Goal: Contribute content: Contribute content

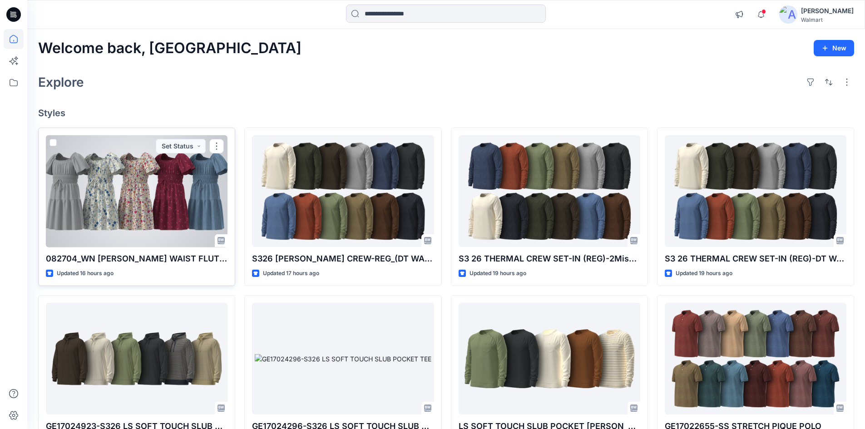
click at [169, 197] on div at bounding box center [137, 191] width 182 height 112
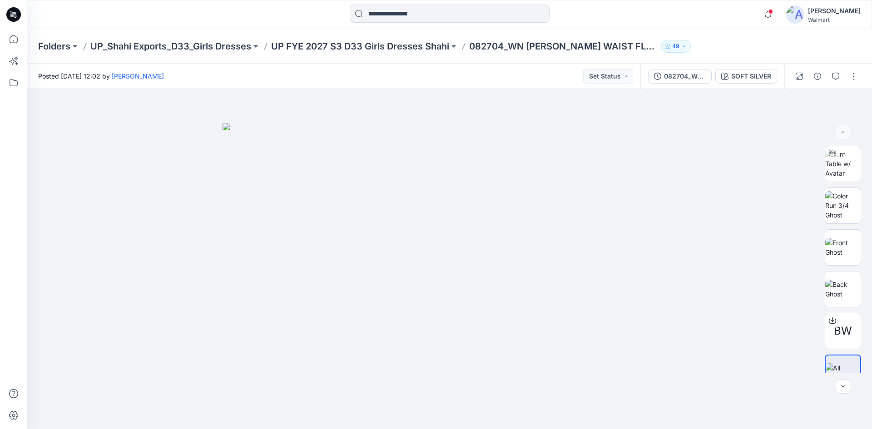
click at [8, 16] on icon at bounding box center [13, 14] width 15 height 15
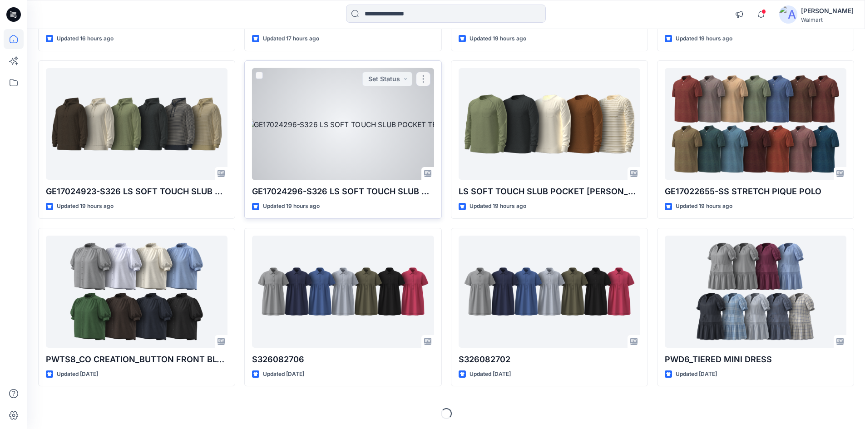
scroll to position [236, 0]
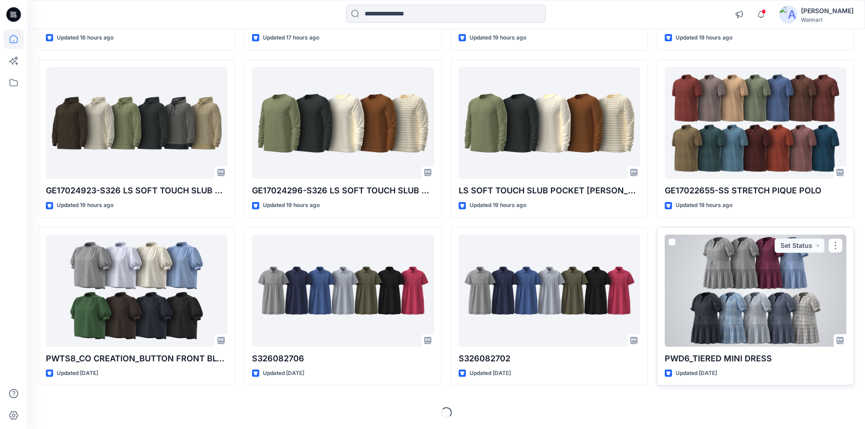
click at [737, 281] on div at bounding box center [756, 291] width 182 height 112
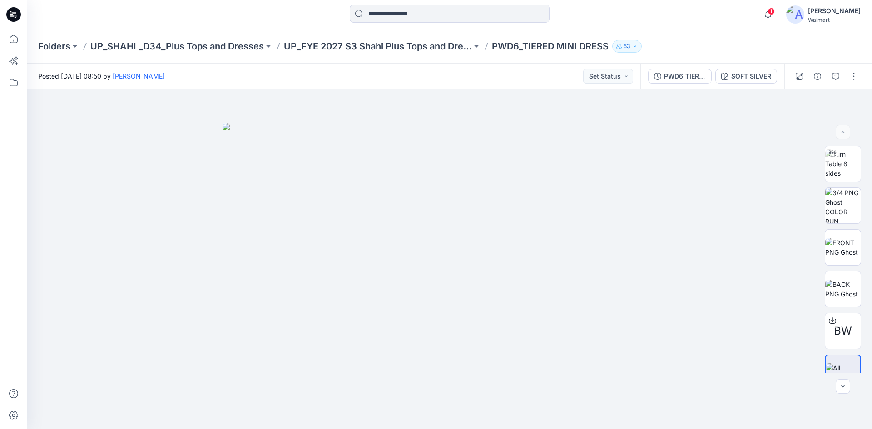
drag, startPoint x: 15, startPoint y: 13, endPoint x: 10, endPoint y: 17, distance: 6.5
click at [11, 16] on icon at bounding box center [13, 14] width 15 height 15
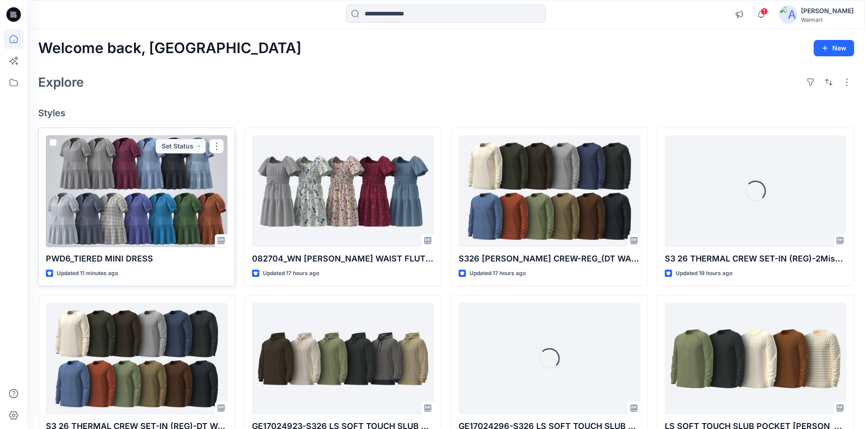
click at [124, 195] on div at bounding box center [137, 191] width 182 height 112
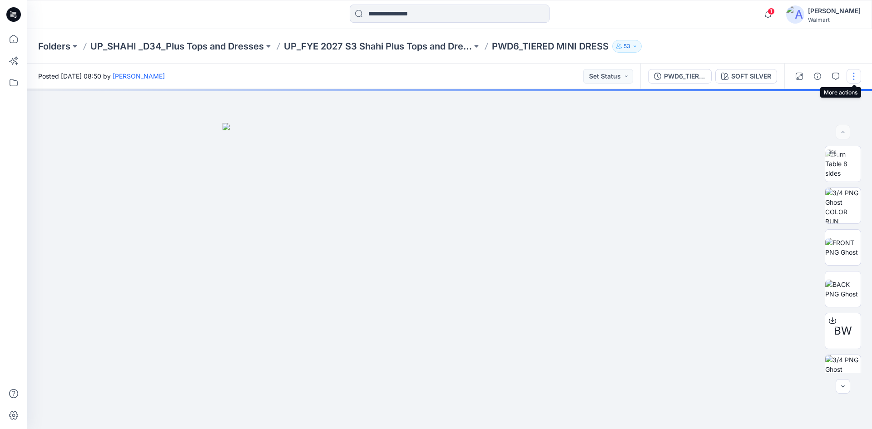
click at [858, 78] on button "button" at bounding box center [853, 76] width 15 height 15
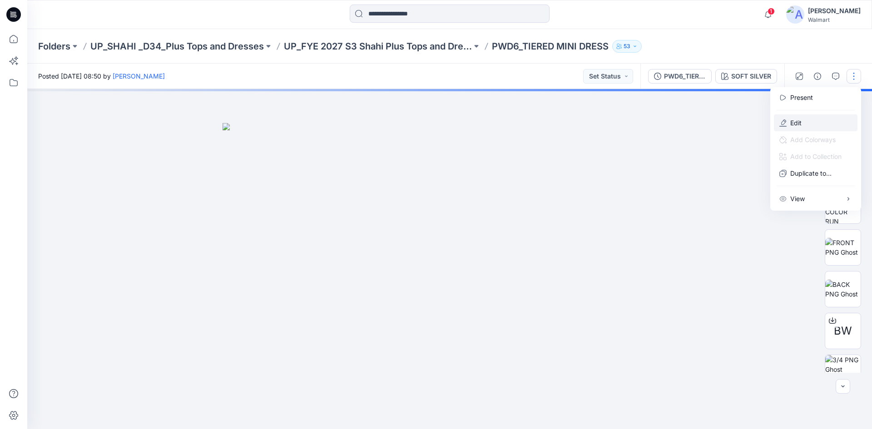
click at [794, 128] on button "Edit" at bounding box center [815, 122] width 84 height 17
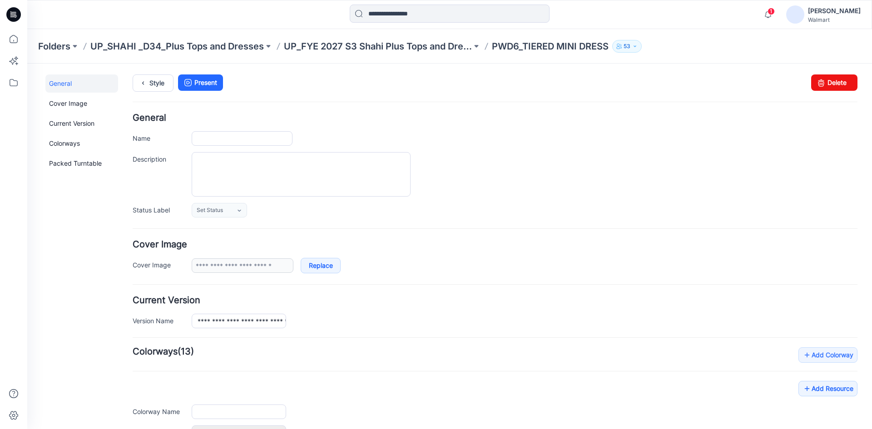
type input "**********"
type textarea "**********"
type input "**********"
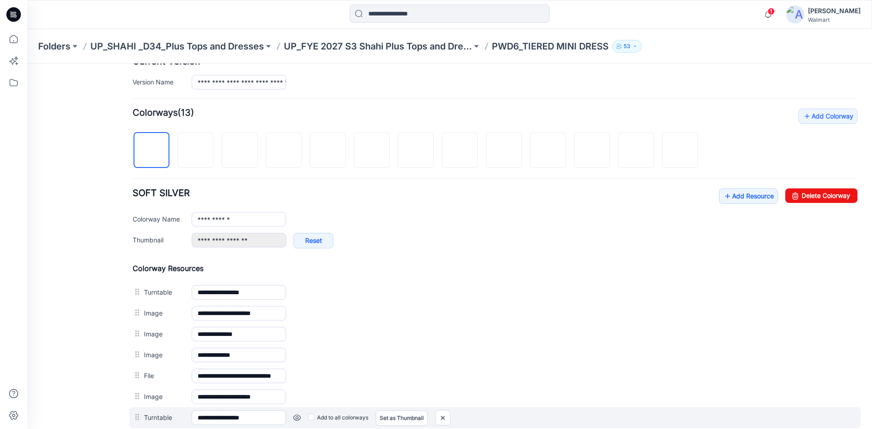
scroll to position [318, 0]
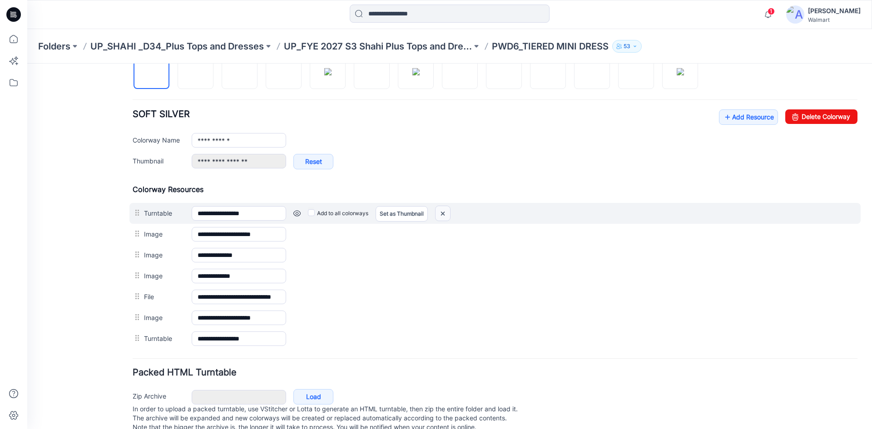
click at [447, 213] on img at bounding box center [442, 213] width 15 height 15
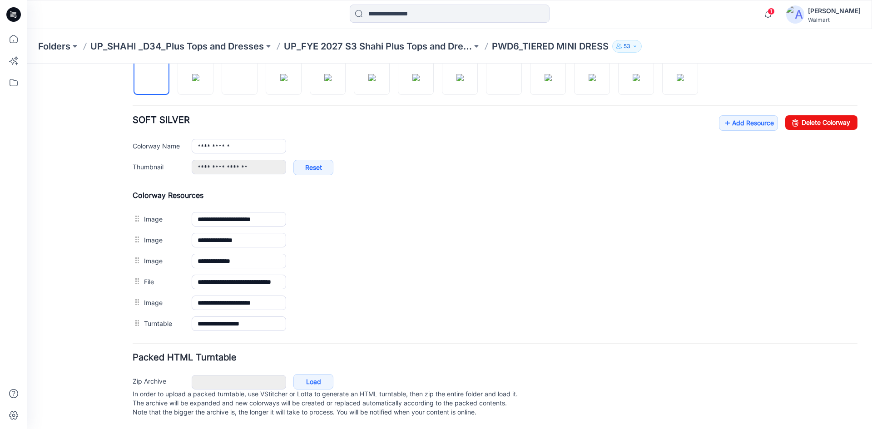
click at [27, 64] on img at bounding box center [27, 64] width 0 height 0
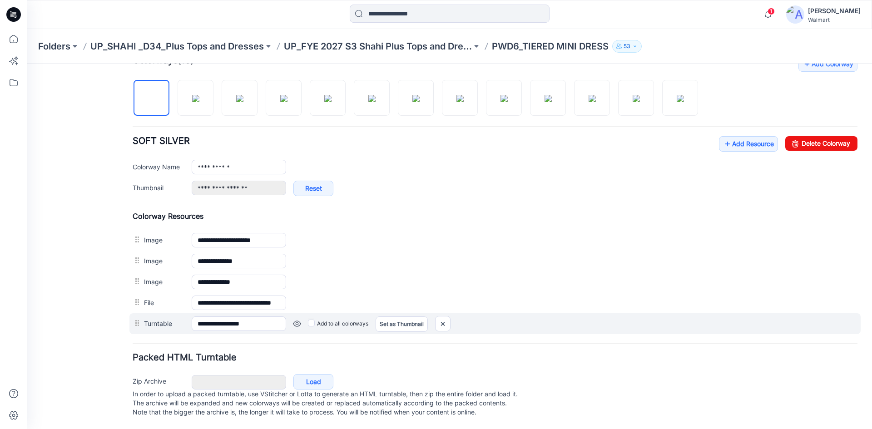
scroll to position [300, 0]
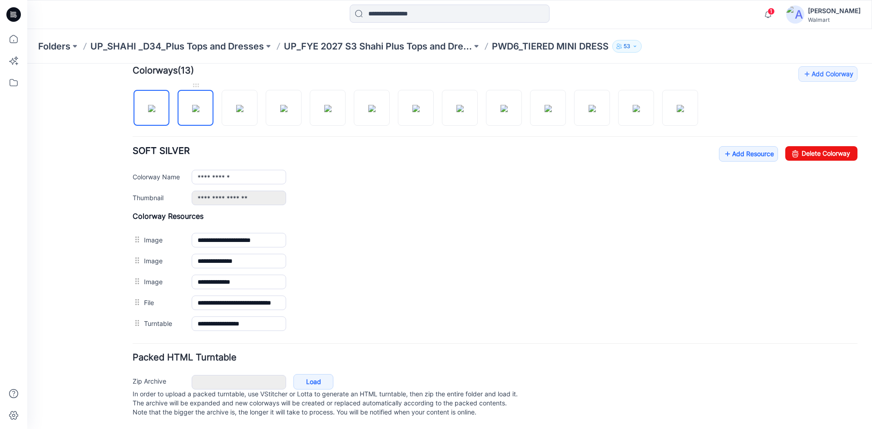
click at [192, 105] on img at bounding box center [195, 108] width 7 height 7
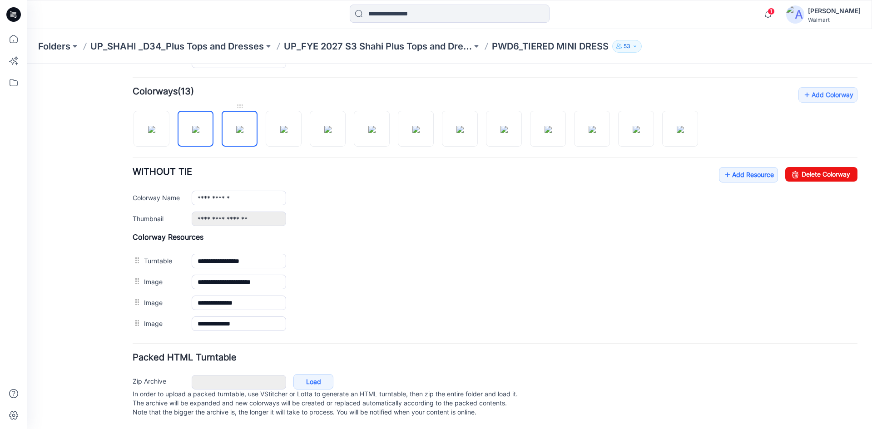
click at [236, 126] on img at bounding box center [239, 129] width 7 height 7
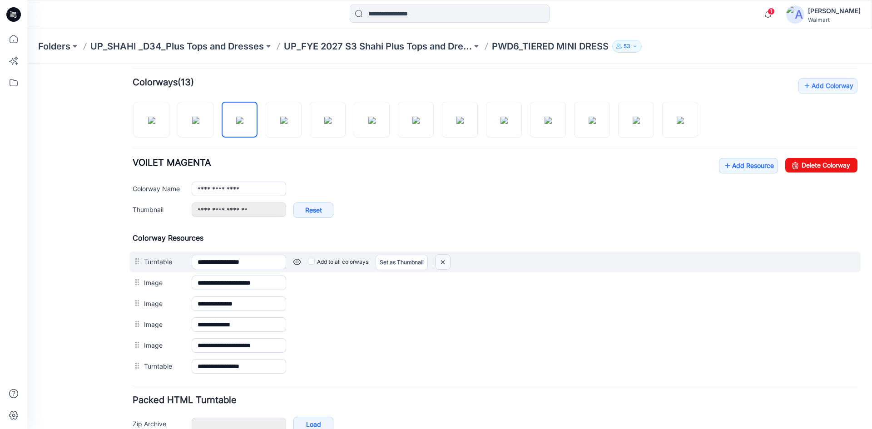
click at [447, 260] on img at bounding box center [442, 262] width 15 height 15
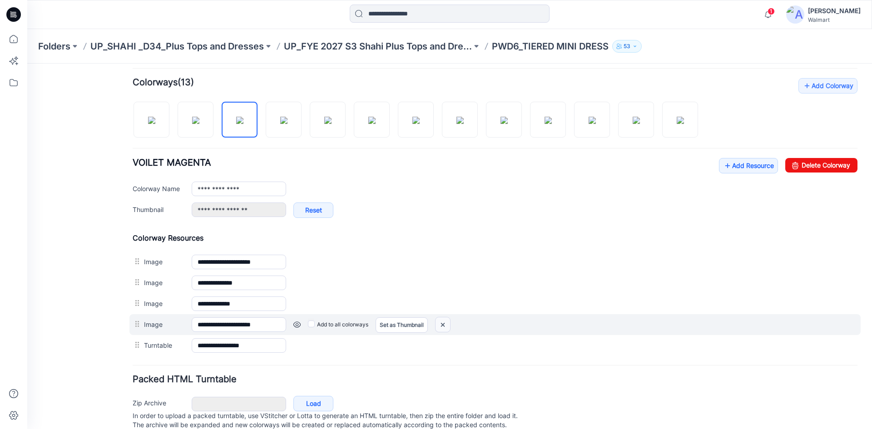
click at [442, 325] on img at bounding box center [442, 324] width 15 height 15
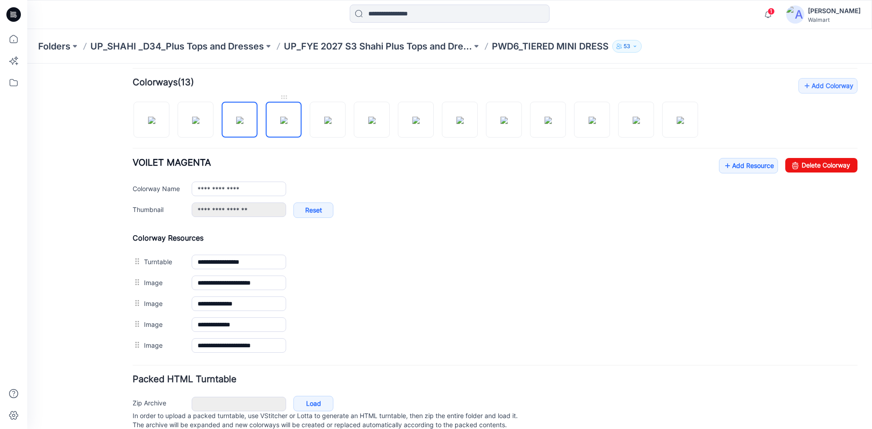
click at [287, 117] on img at bounding box center [283, 120] width 7 height 7
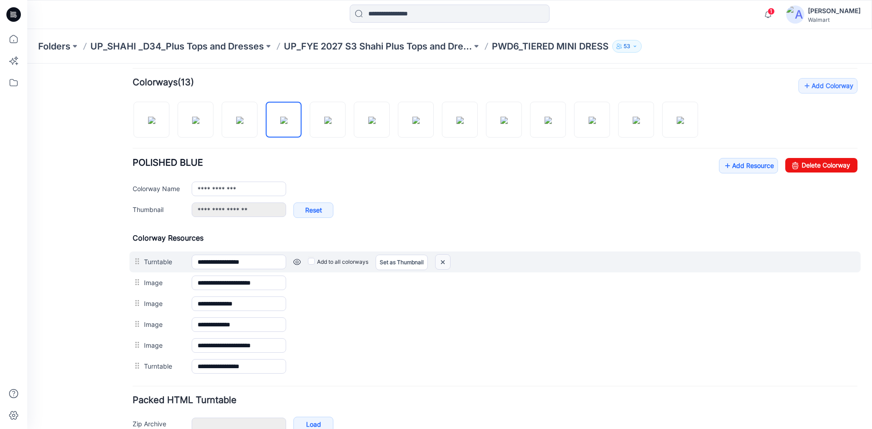
click at [444, 261] on img at bounding box center [442, 262] width 15 height 15
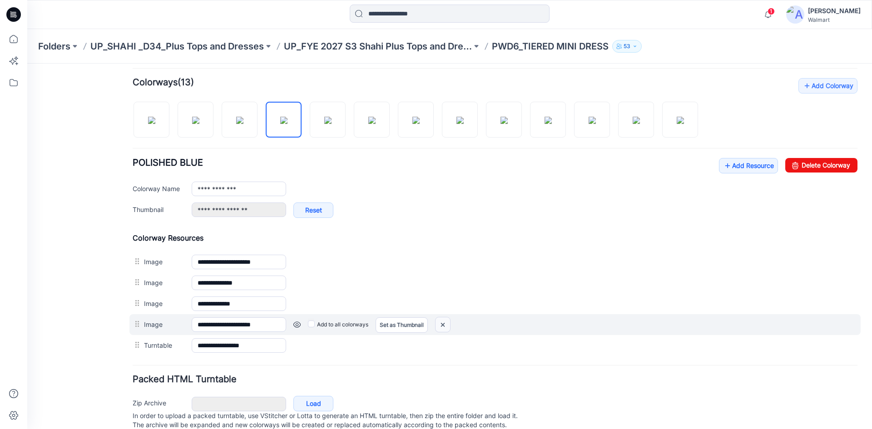
click at [446, 324] on img at bounding box center [442, 324] width 15 height 15
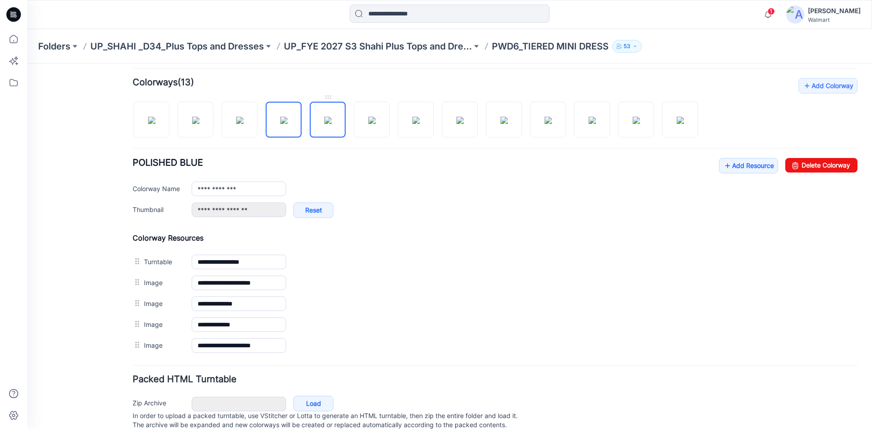
click at [331, 117] on img at bounding box center [327, 120] width 7 height 7
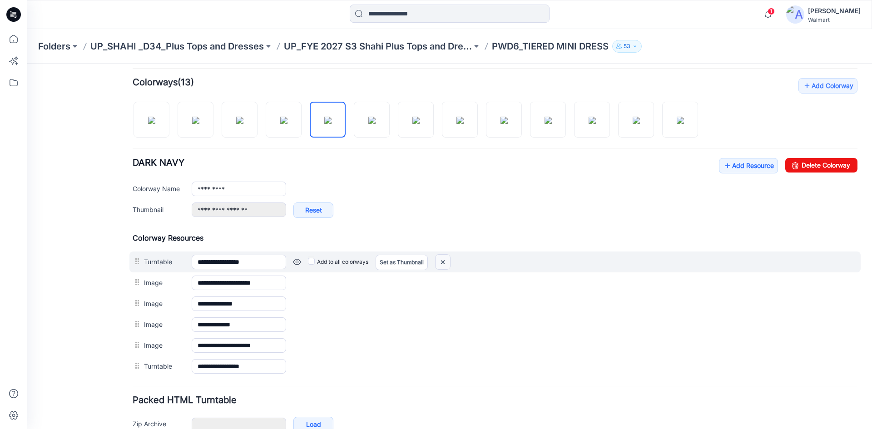
click at [440, 260] on img at bounding box center [442, 262] width 15 height 15
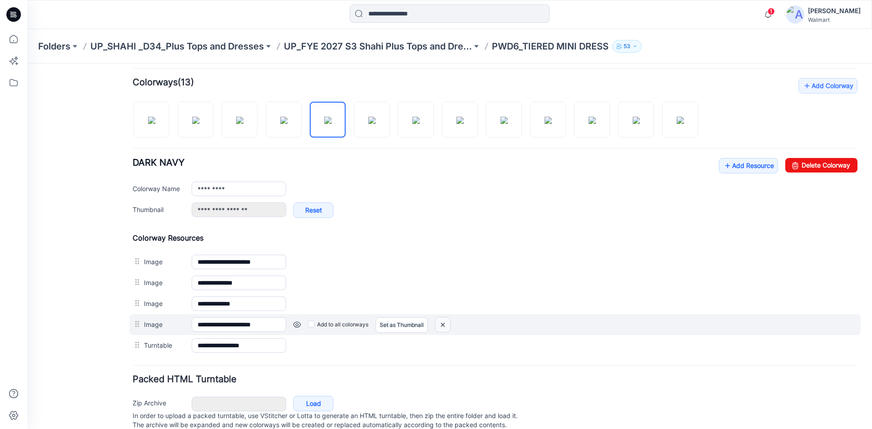
click at [443, 327] on img at bounding box center [442, 324] width 15 height 15
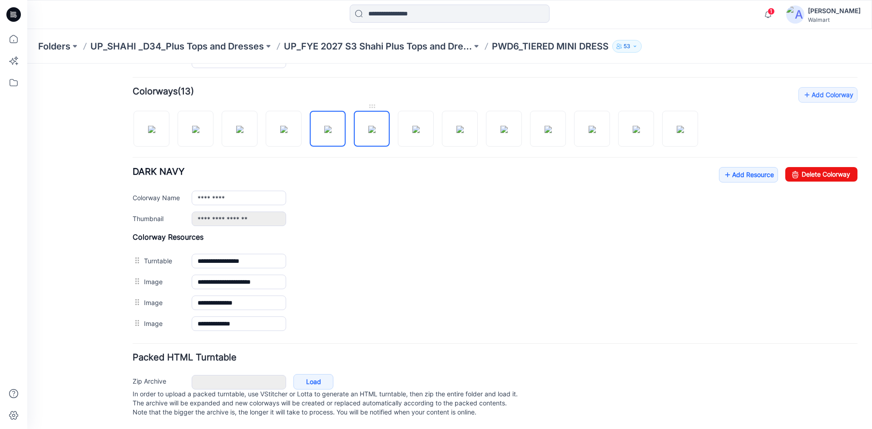
click at [373, 126] on img at bounding box center [371, 129] width 7 height 7
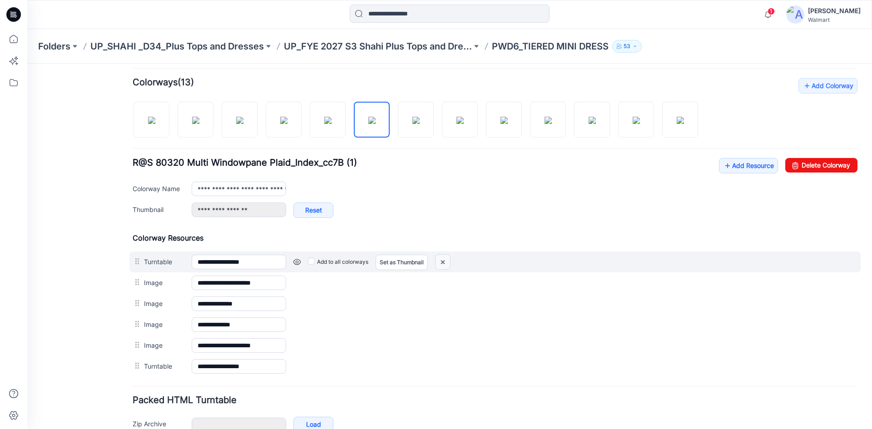
click at [447, 260] on img at bounding box center [442, 262] width 15 height 15
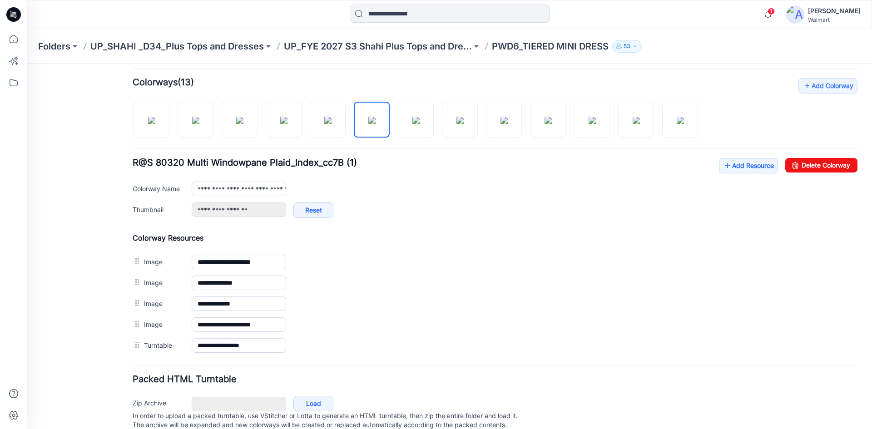
click at [27, 64] on img at bounding box center [27, 64] width 0 height 0
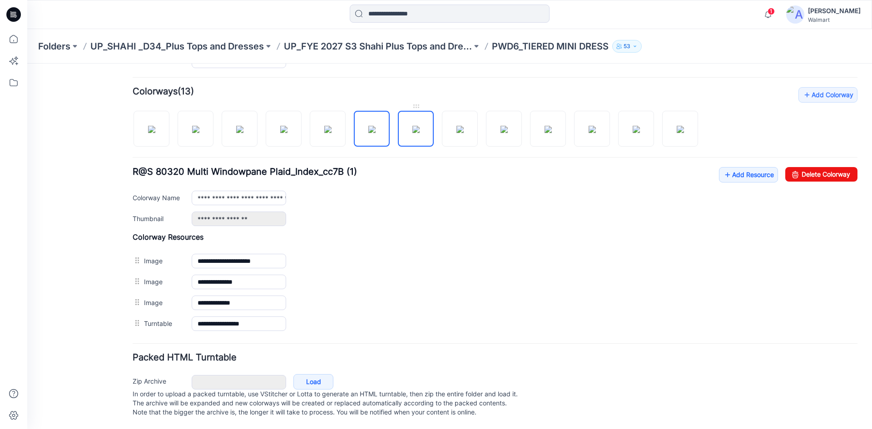
click at [413, 126] on img at bounding box center [415, 129] width 7 height 7
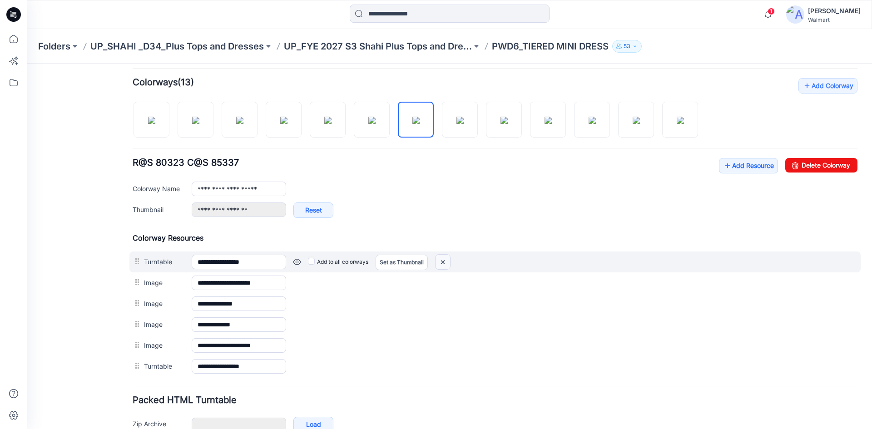
click at [443, 260] on img at bounding box center [442, 262] width 15 height 15
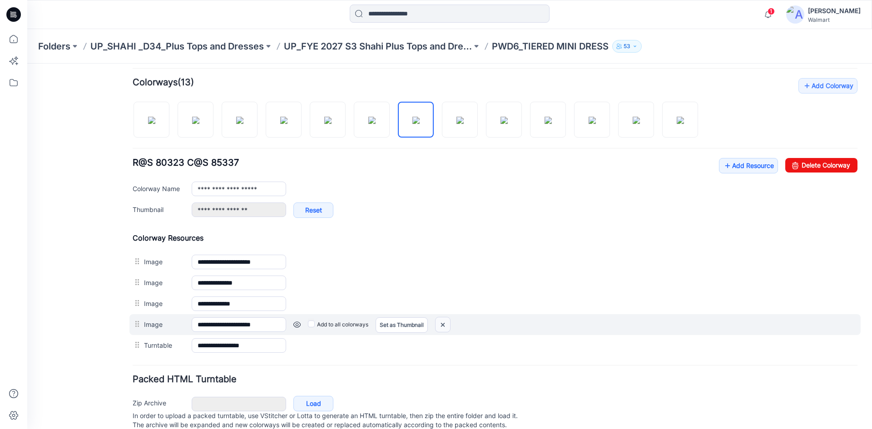
click at [439, 326] on img at bounding box center [442, 324] width 15 height 15
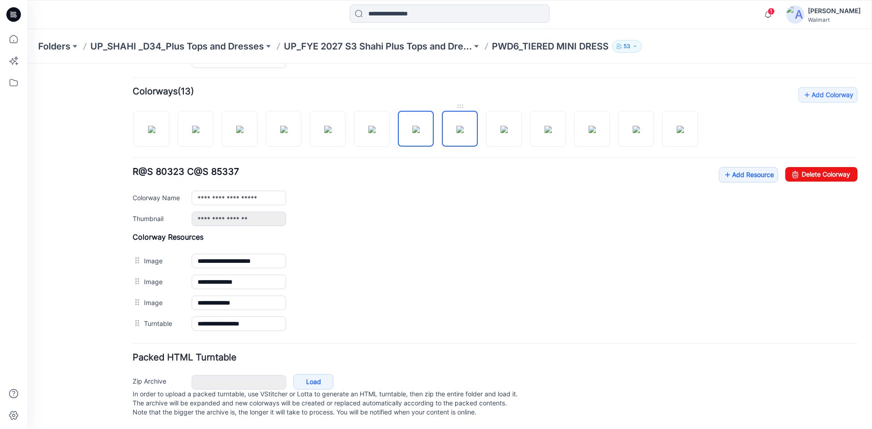
click at [456, 126] on img at bounding box center [459, 129] width 7 height 7
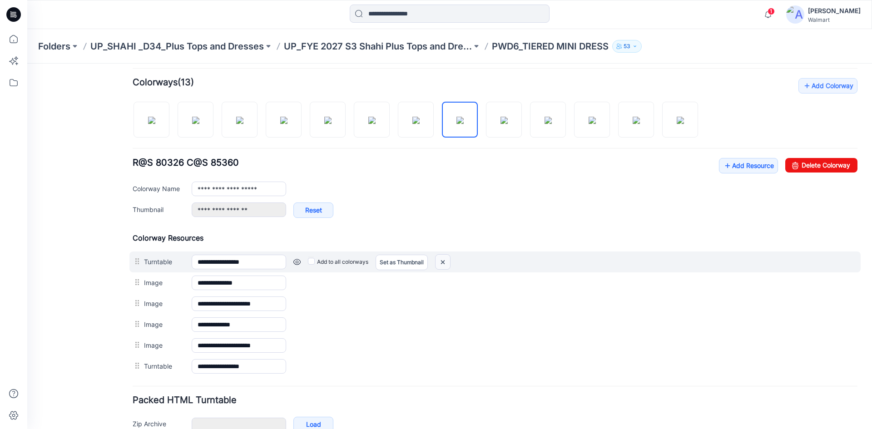
click at [446, 260] on img at bounding box center [442, 262] width 15 height 15
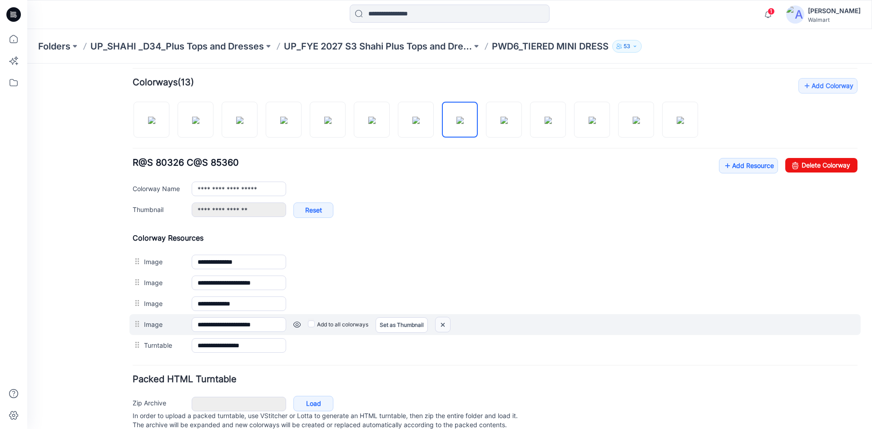
click at [444, 325] on img at bounding box center [442, 324] width 15 height 15
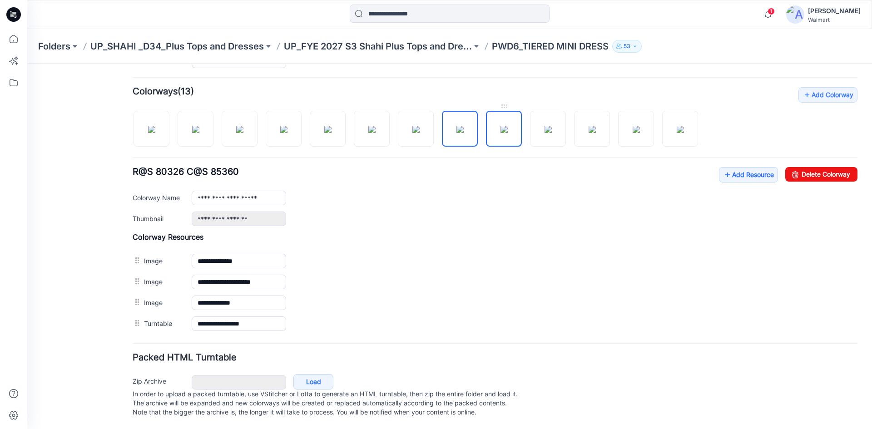
click at [500, 126] on img at bounding box center [503, 129] width 7 height 7
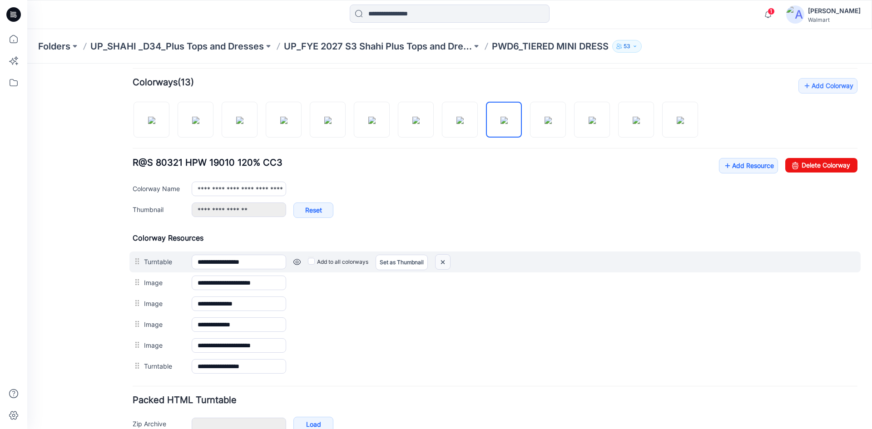
click at [445, 266] on img at bounding box center [442, 262] width 15 height 15
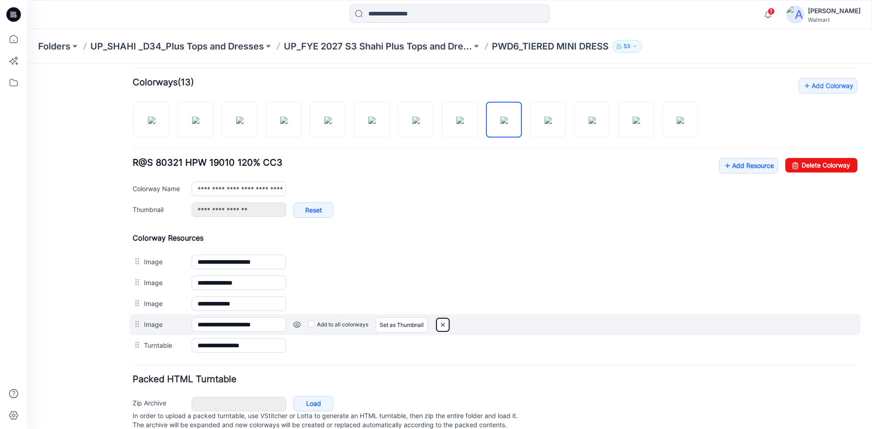
click at [444, 322] on img at bounding box center [442, 324] width 15 height 15
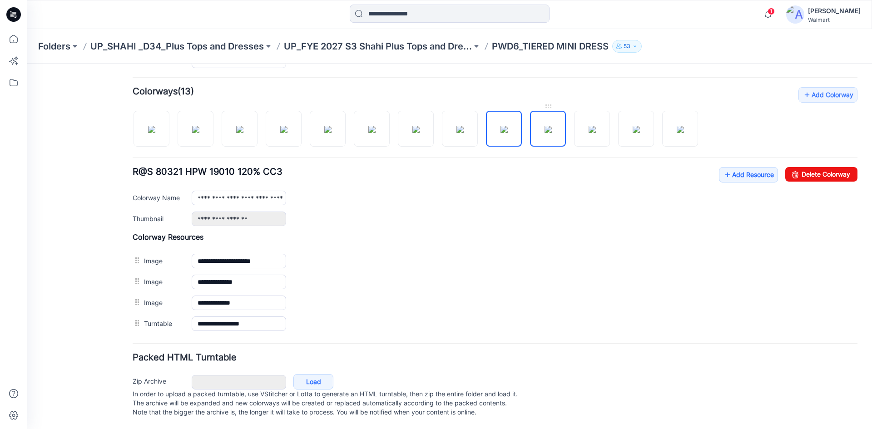
click at [544, 126] on img at bounding box center [547, 129] width 7 height 7
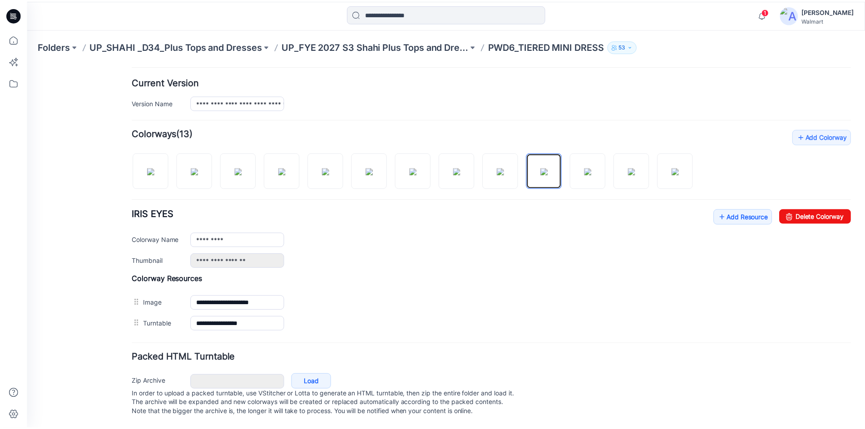
scroll to position [227, 0]
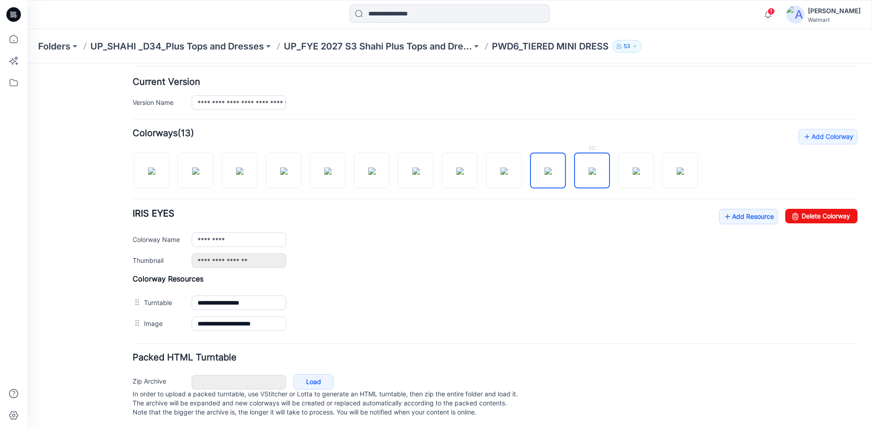
click at [591, 167] on img at bounding box center [591, 170] width 7 height 7
click at [634, 167] on img at bounding box center [635, 170] width 7 height 7
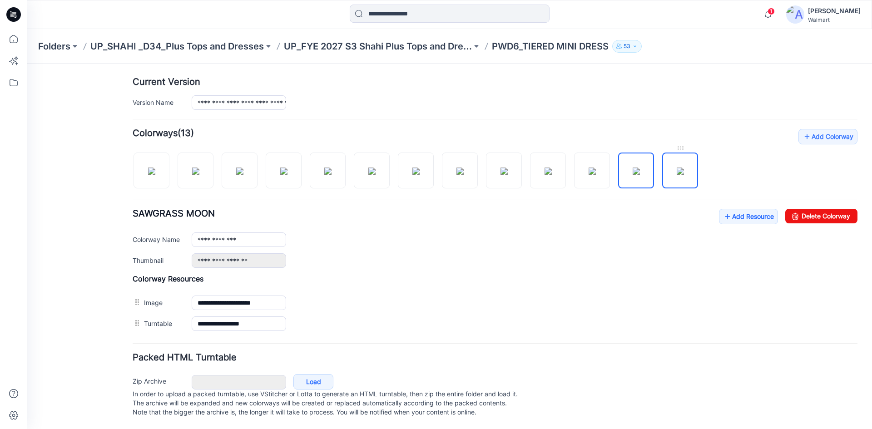
click at [678, 167] on img at bounding box center [679, 170] width 7 height 7
click at [500, 167] on img at bounding box center [503, 170] width 7 height 7
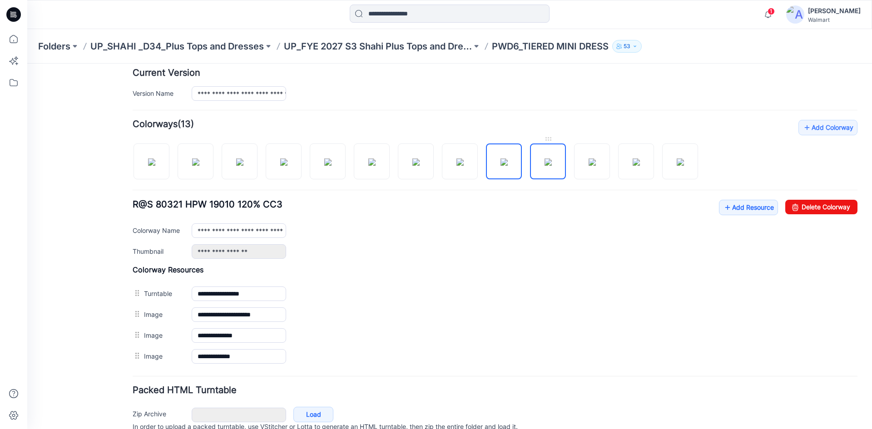
click at [547, 160] on img at bounding box center [547, 161] width 7 height 7
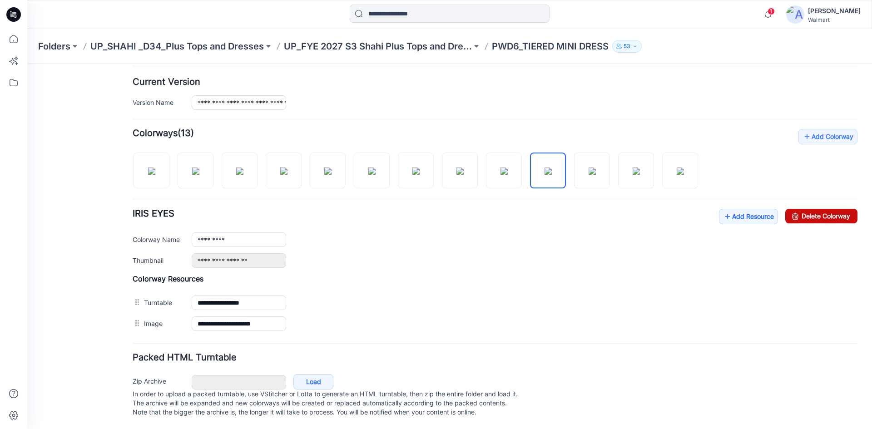
click at [804, 209] on link "Delete Colorway" at bounding box center [821, 216] width 72 height 15
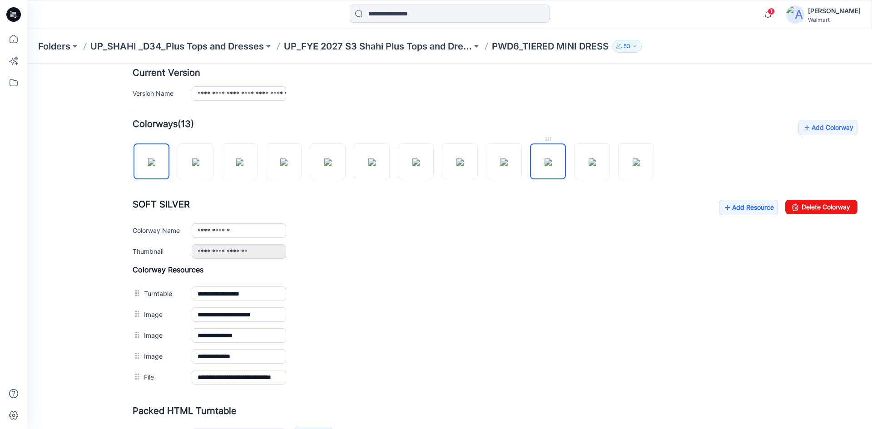
click at [547, 165] on img at bounding box center [547, 161] width 7 height 7
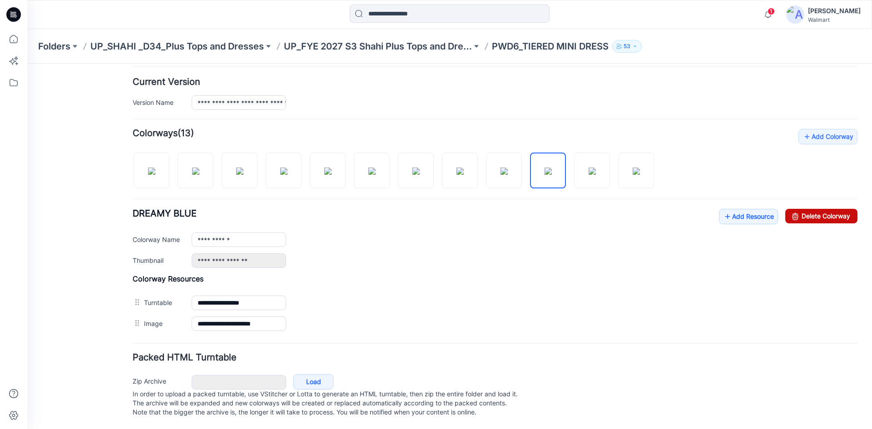
click at [807, 209] on link "Delete Colorway" at bounding box center [821, 216] width 72 height 15
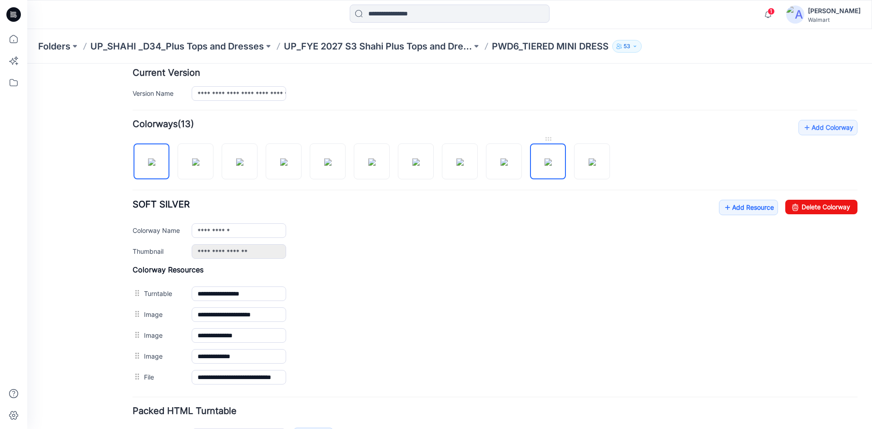
click at [544, 158] on img at bounding box center [547, 161] width 7 height 7
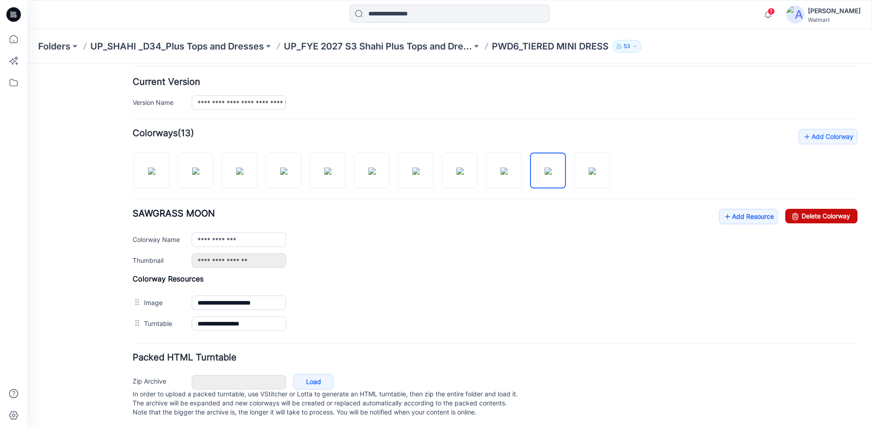
click at [799, 209] on link "Delete Colorway" at bounding box center [821, 216] width 72 height 15
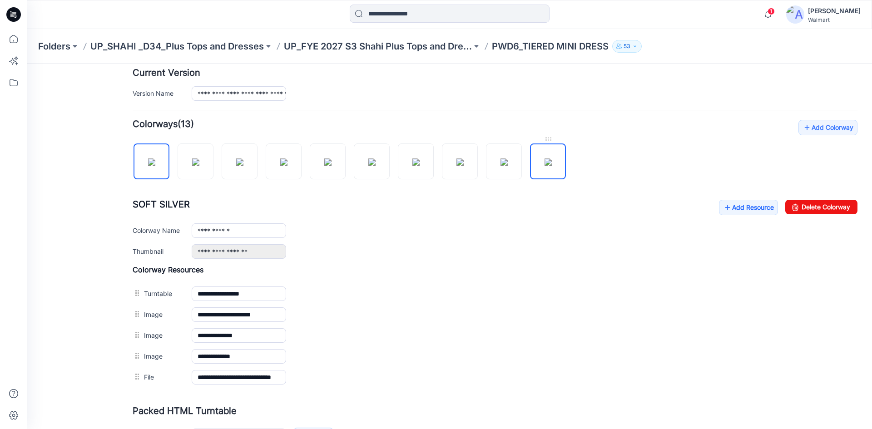
click at [544, 163] on img at bounding box center [547, 161] width 7 height 7
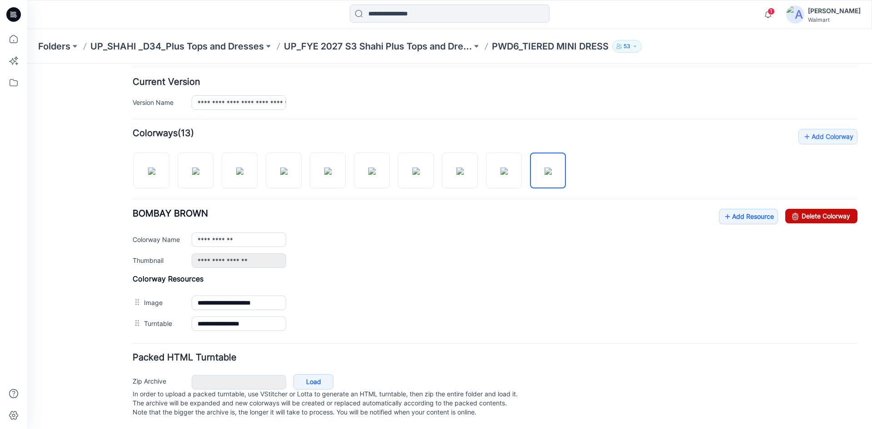
click at [810, 210] on link "Delete Colorway" at bounding box center [821, 216] width 72 height 15
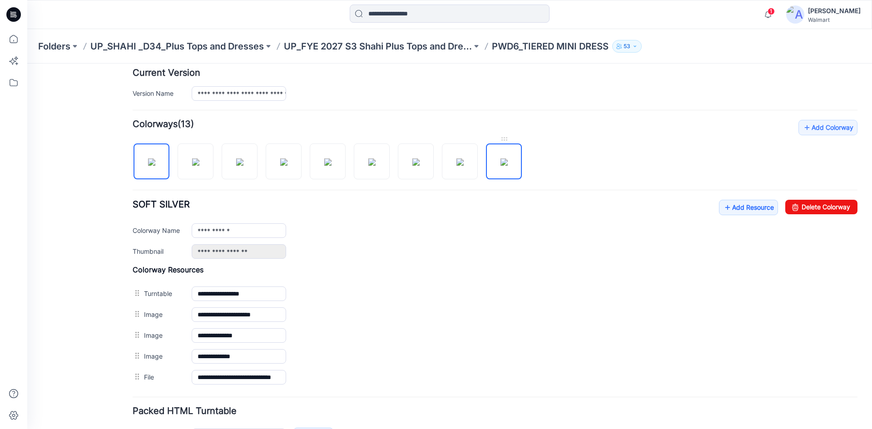
click at [502, 164] on img at bounding box center [503, 161] width 7 height 7
type input "**********"
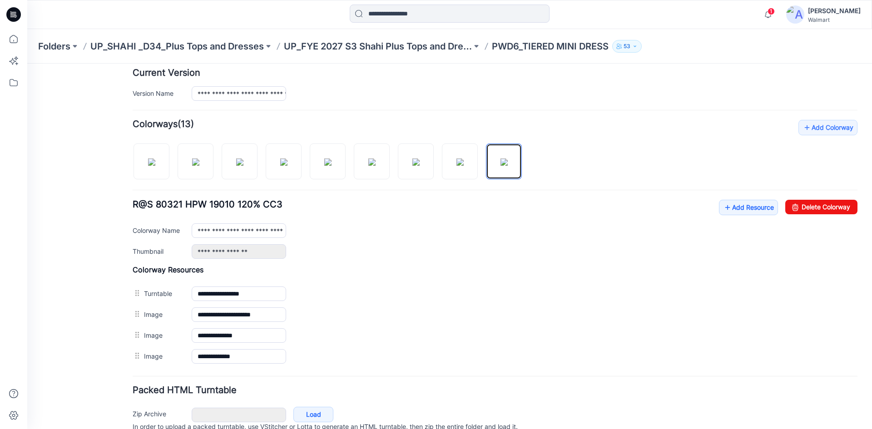
click at [15, 17] on icon at bounding box center [13, 14] width 15 height 15
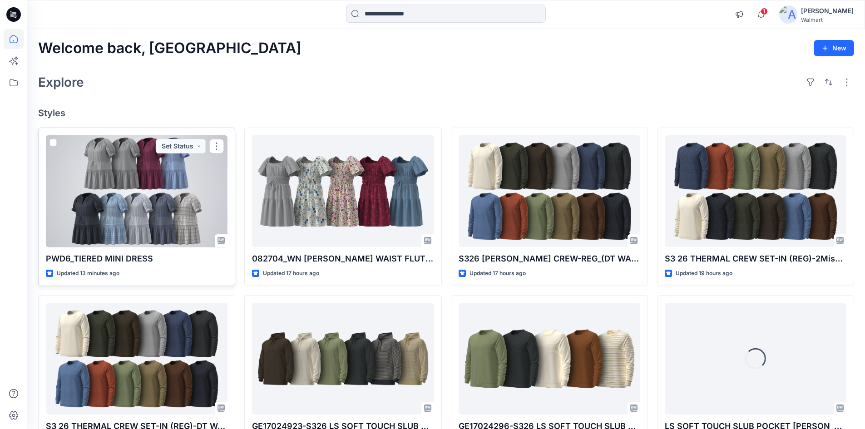
click at [118, 190] on div at bounding box center [137, 191] width 182 height 112
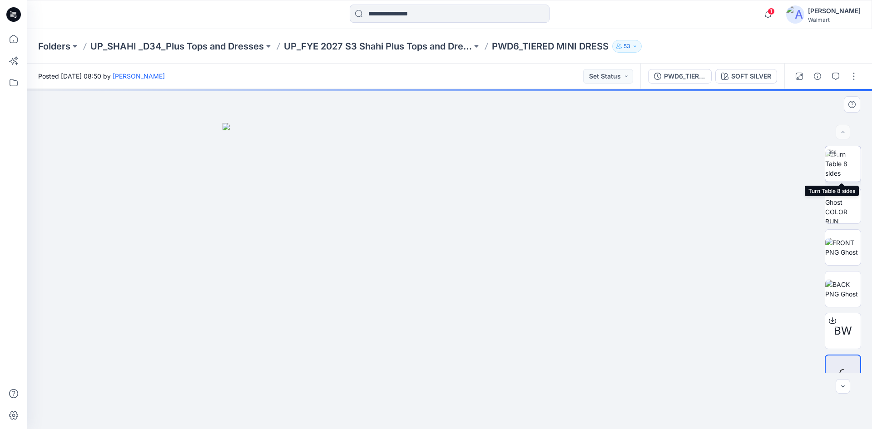
click at [842, 169] on img at bounding box center [842, 163] width 35 height 29
drag, startPoint x: 448, startPoint y: 416, endPoint x: 563, endPoint y: 420, distance: 114.9
click at [563, 419] on icon at bounding box center [450, 402] width 275 height 34
drag, startPoint x: 562, startPoint y: 408, endPoint x: 596, endPoint y: 404, distance: 34.3
click at [596, 404] on div at bounding box center [449, 259] width 844 height 340
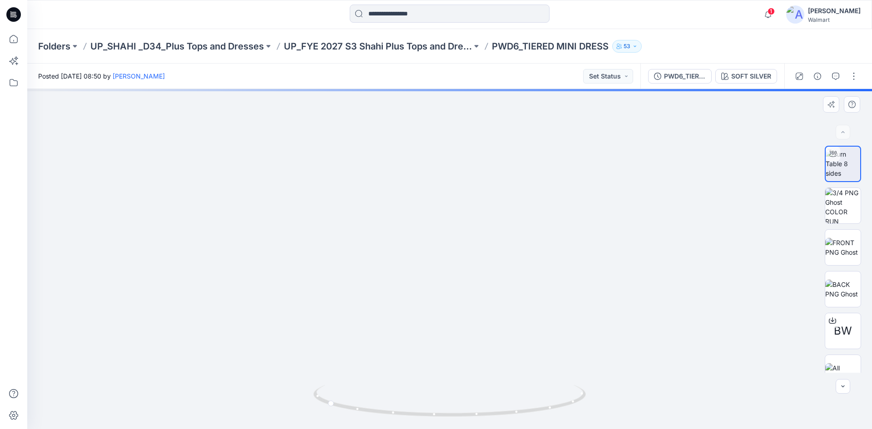
drag, startPoint x: 443, startPoint y: 343, endPoint x: 463, endPoint y: 219, distance: 126.0
click at [736, 75] on div "SOFT SILVER" at bounding box center [751, 76] width 40 height 10
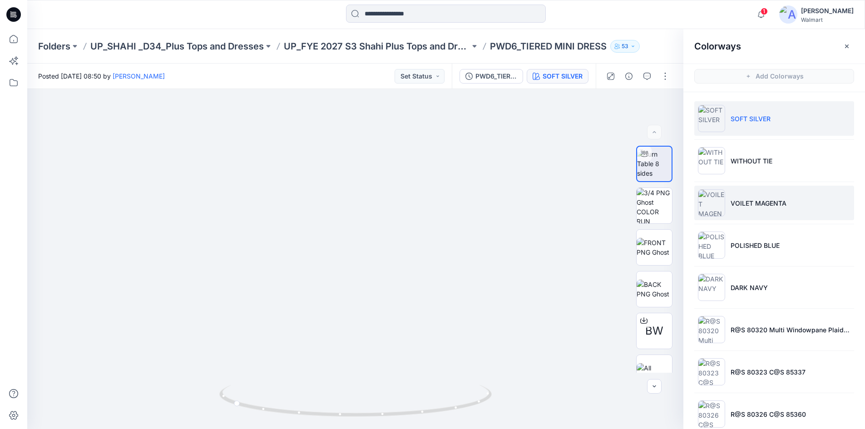
click at [751, 209] on li "VOILET MAGENTA" at bounding box center [774, 203] width 160 height 34
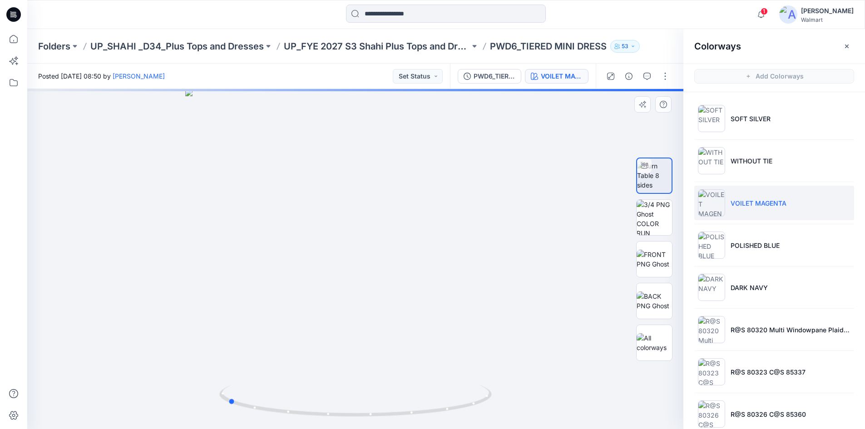
drag, startPoint x: 356, startPoint y: 412, endPoint x: 501, endPoint y: 414, distance: 144.4
click at [501, 414] on div at bounding box center [355, 259] width 656 height 340
drag, startPoint x: 357, startPoint y: 335, endPoint x: 355, endPoint y: 217, distance: 118.9
click at [756, 248] on p "POLISHED BLUE" at bounding box center [754, 246] width 49 height 10
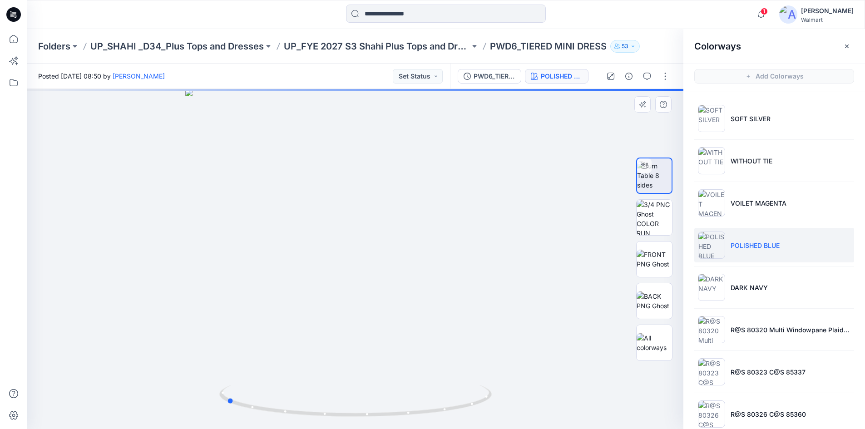
drag, startPoint x: 358, startPoint y: 415, endPoint x: 505, endPoint y: 414, distance: 147.1
click at [502, 415] on div at bounding box center [355, 259] width 656 height 340
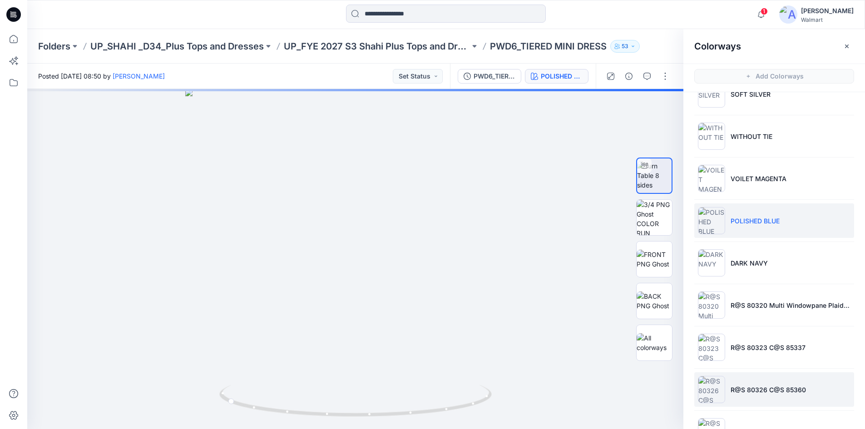
scroll to position [58, 0]
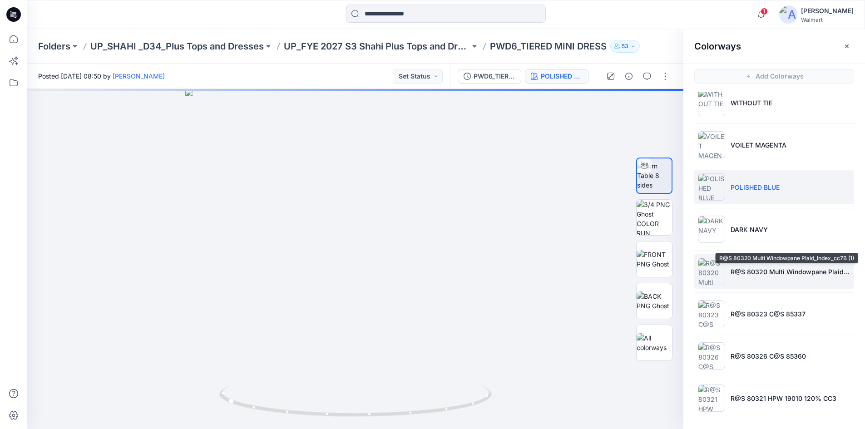
click at [753, 271] on p "R@S 80320 Multi Windowpane Plaid_Index_cc7B (1)" at bounding box center [790, 272] width 120 height 10
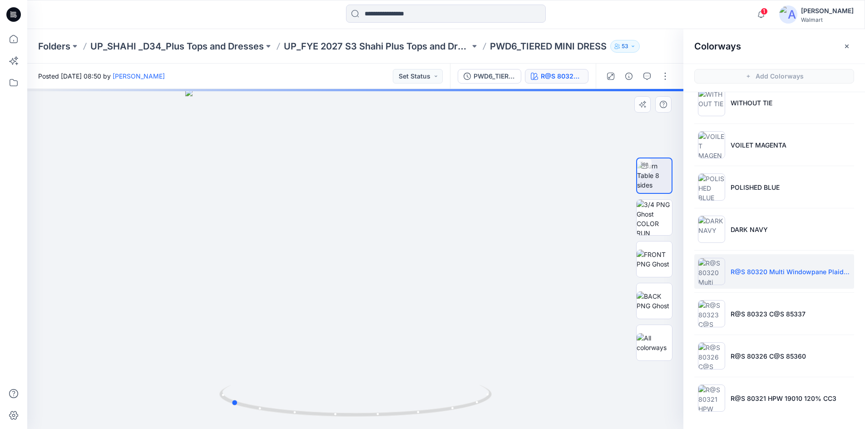
drag, startPoint x: 355, startPoint y: 415, endPoint x: 502, endPoint y: 421, distance: 147.6
click at [502, 421] on div at bounding box center [355, 259] width 656 height 340
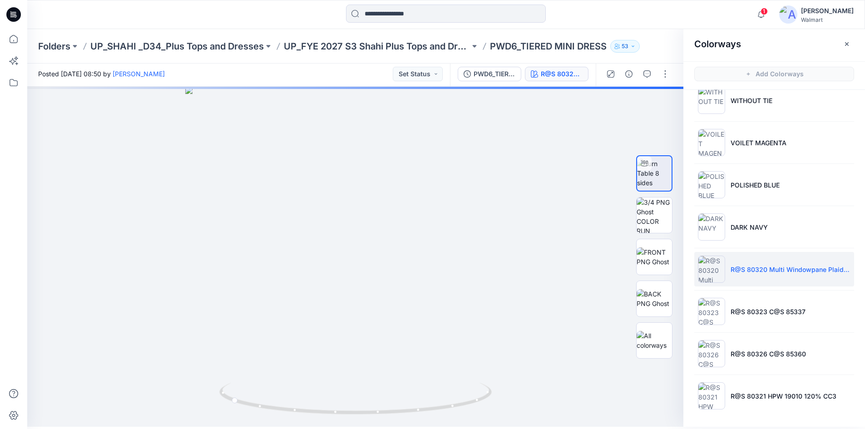
scroll to position [3, 0]
click at [730, 399] on p "R@S 80321 HPW 19010 120% CC3" at bounding box center [783, 396] width 106 height 10
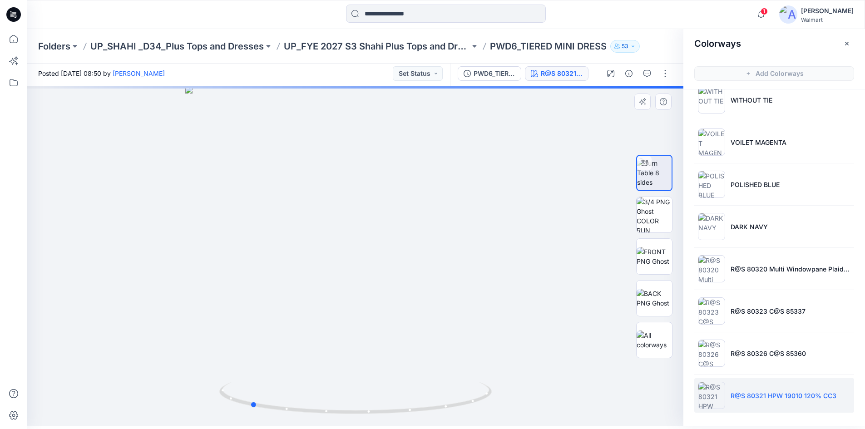
drag, startPoint x: 355, startPoint y: 413, endPoint x: 522, endPoint y: 409, distance: 167.1
click at [522, 409] on div at bounding box center [355, 256] width 656 height 340
